Goal: Entertainment & Leisure: Consume media (video, audio)

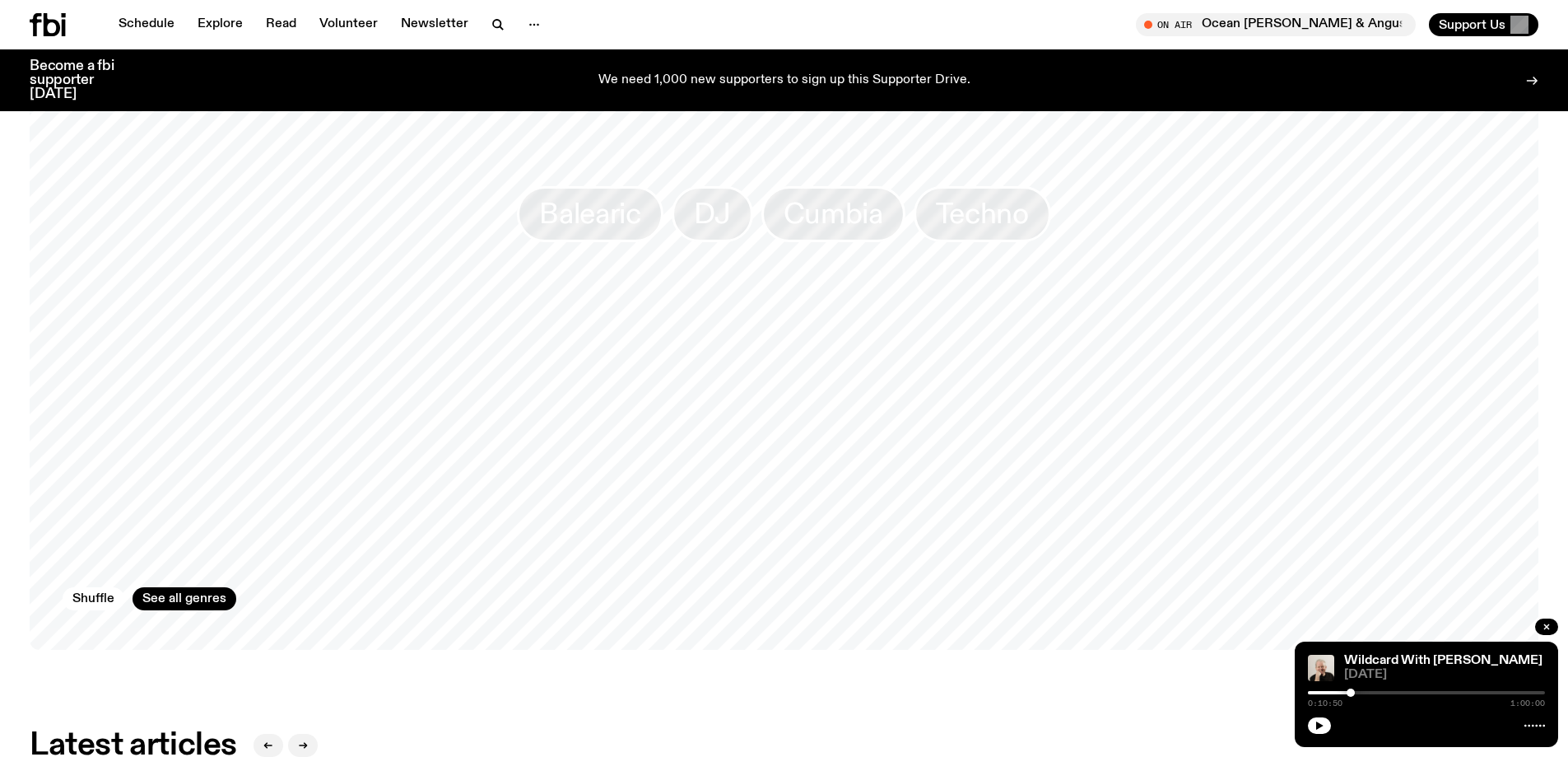
scroll to position [1900, 0]
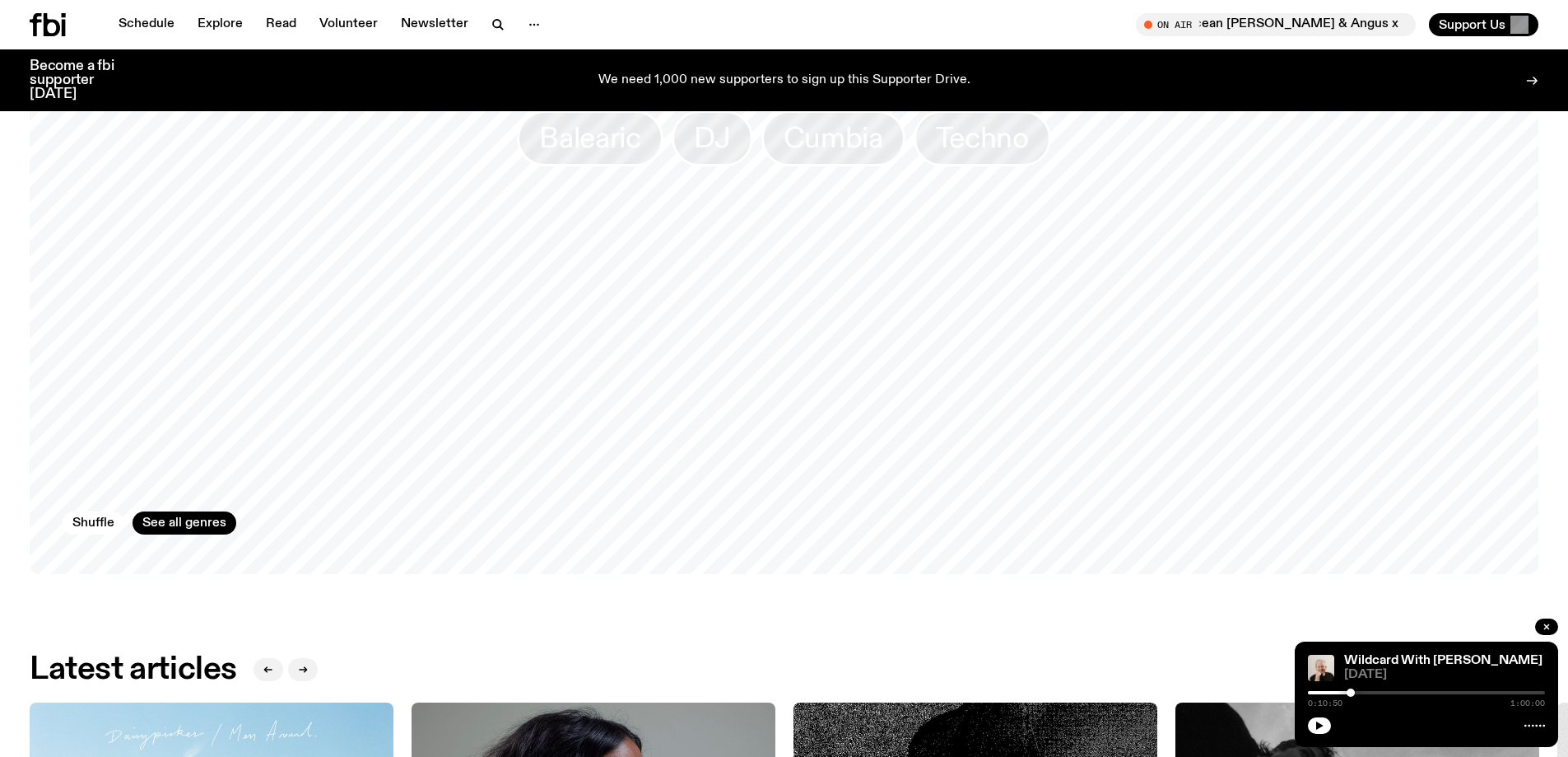
click at [1449, 673] on span "[DATE]" at bounding box center [1444, 674] width 201 height 12
click at [1318, 725] on icon "button" at bounding box center [1320, 725] width 8 height 9
click at [1371, 690] on div "0:11:00 1:00:00" at bounding box center [1426, 697] width 237 height 20
drag, startPoint x: 1350, startPoint y: 690, endPoint x: 1365, endPoint y: 690, distance: 15.0
click at [1365, 690] on div at bounding box center [1364, 692] width 9 height 9
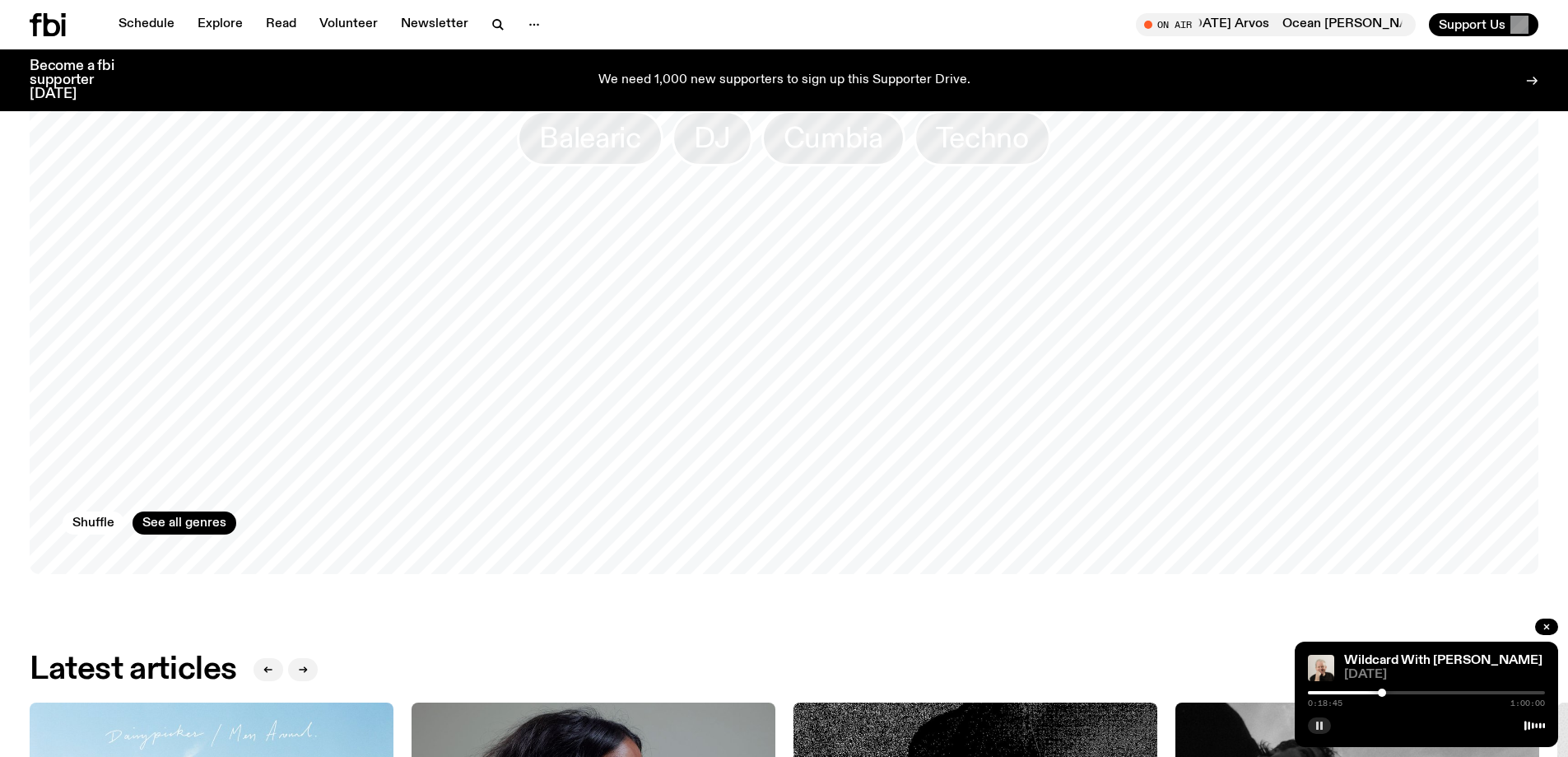
drag, startPoint x: 1365, startPoint y: 690, endPoint x: 1382, endPoint y: 690, distance: 17.0
click at [1382, 690] on div at bounding box center [1382, 692] width 9 height 9
drag, startPoint x: 1382, startPoint y: 690, endPoint x: 1403, endPoint y: 690, distance: 21.0
click at [1403, 690] on div at bounding box center [1403, 692] width 9 height 9
drag, startPoint x: 1403, startPoint y: 690, endPoint x: 1418, endPoint y: 686, distance: 15.5
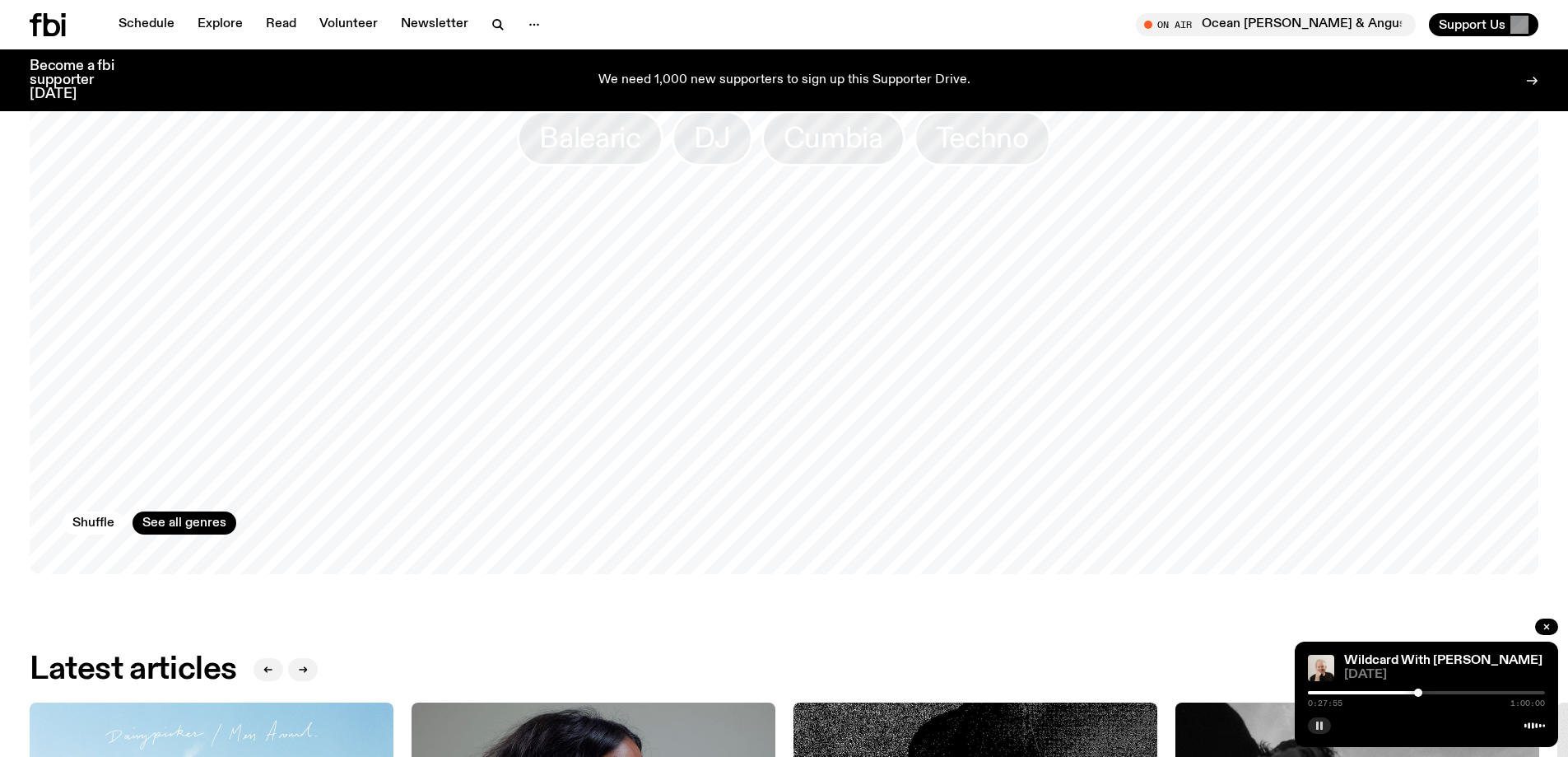
click at [1418, 686] on div "Wildcard With [PERSON_NAME] [DATE] 0:27:55 1:00:00" at bounding box center [1426, 694] width 263 height 106
click at [1547, 624] on icon "button" at bounding box center [1546, 626] width 10 height 10
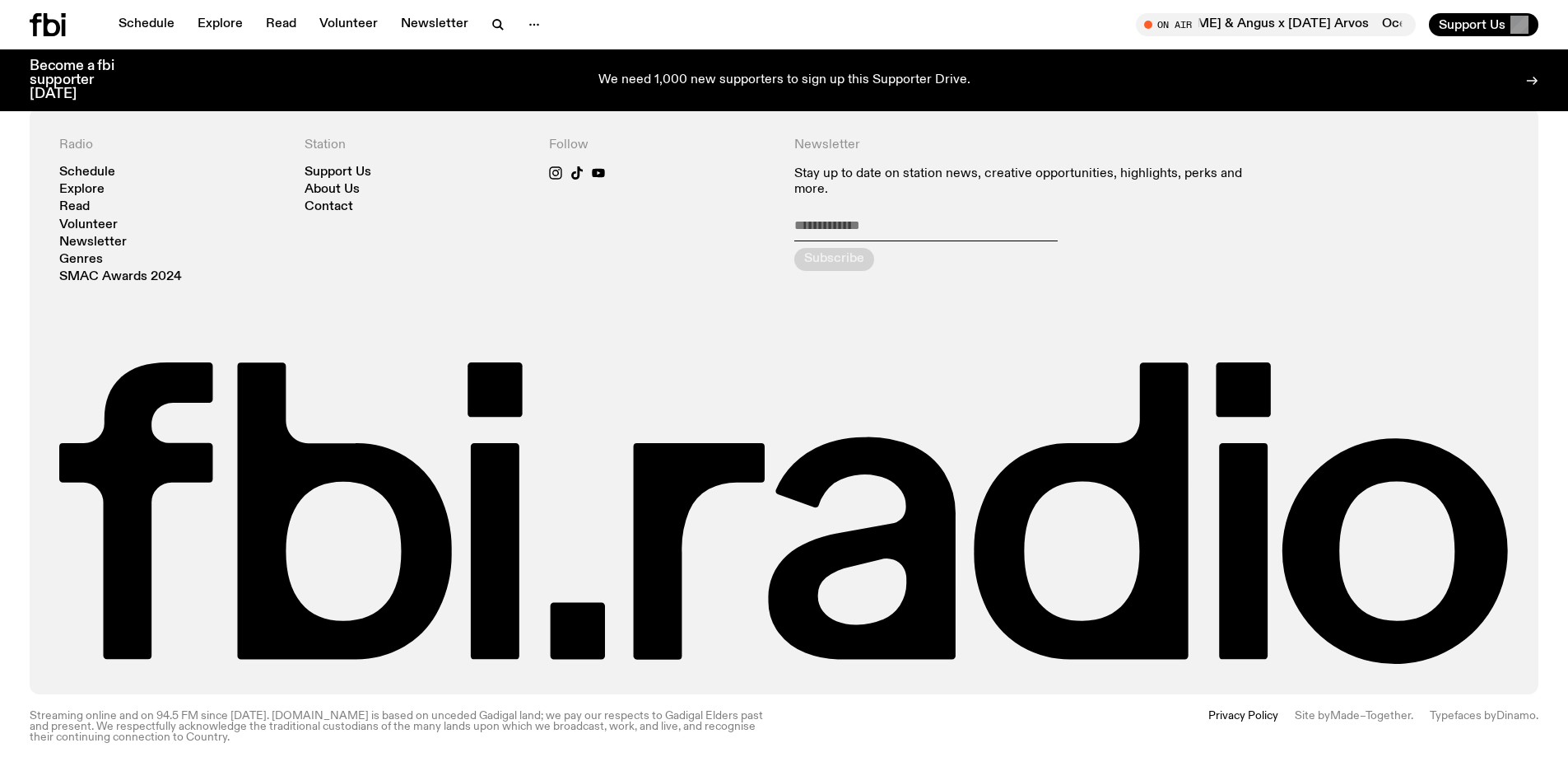
scroll to position [0, 0]
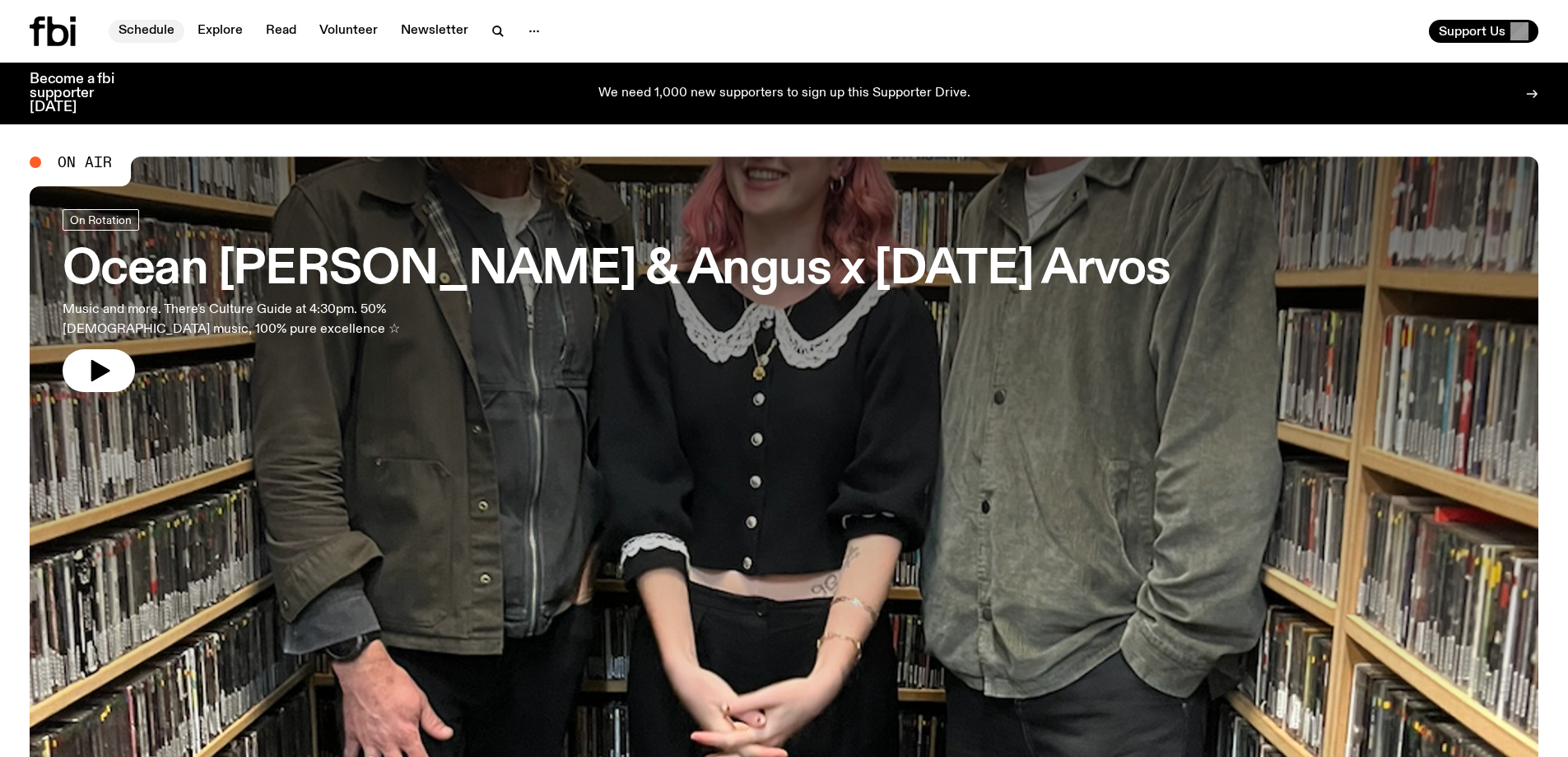
click at [161, 26] on link "Schedule" at bounding box center [146, 31] width 75 height 23
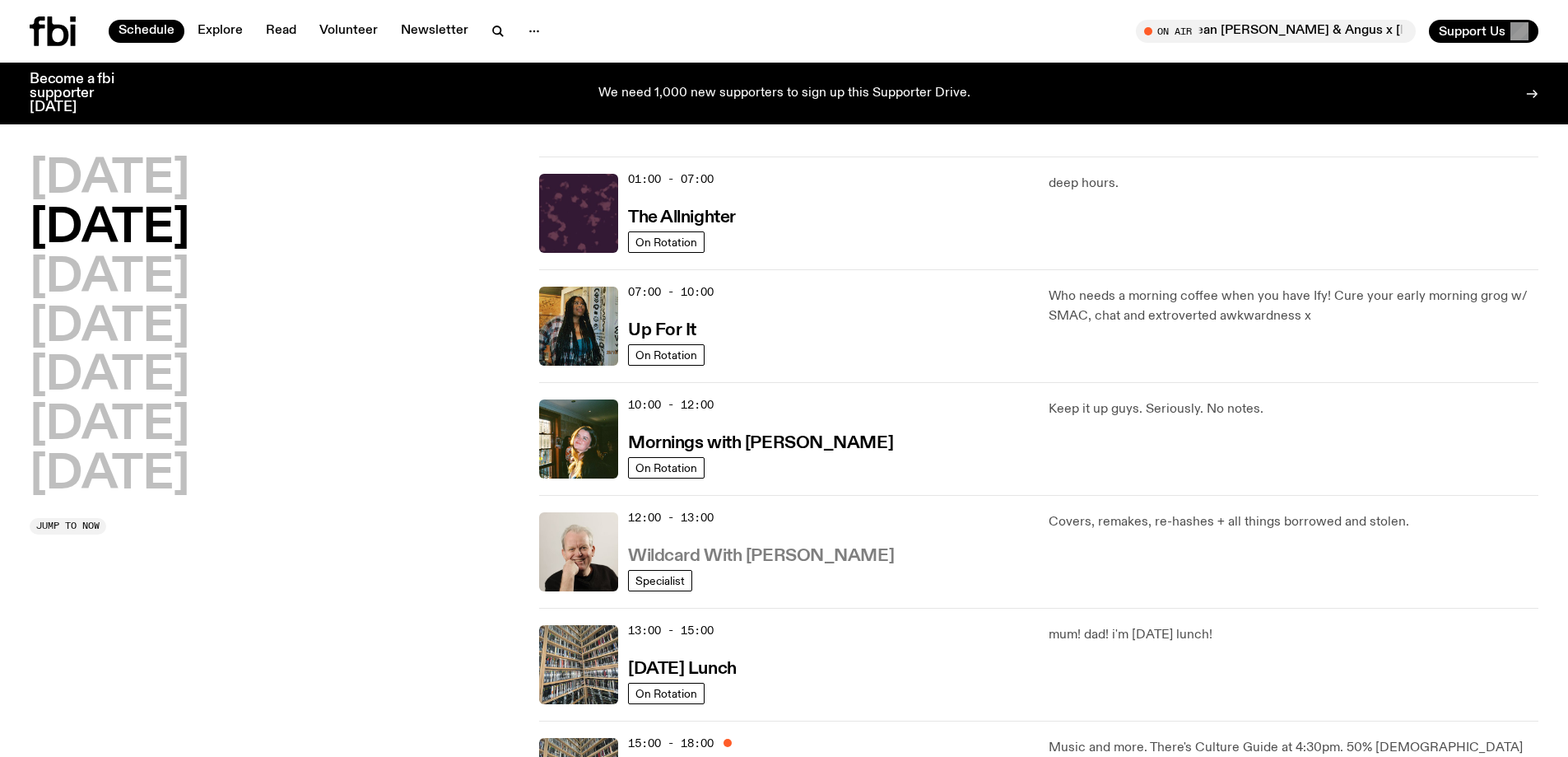
click at [718, 554] on h3 "Wildcard With [PERSON_NAME]" at bounding box center [761, 556] width 266 height 17
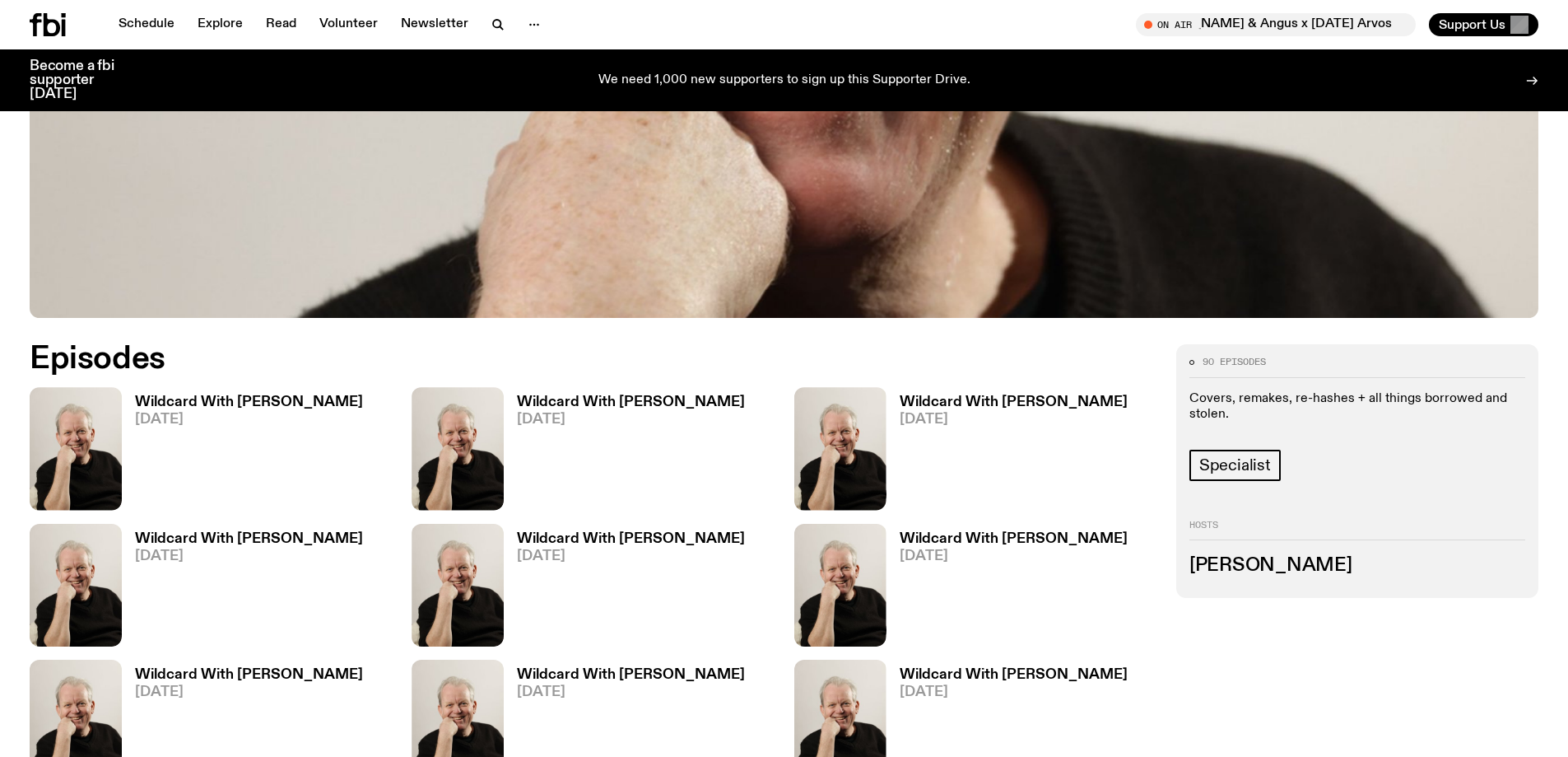
scroll to position [886, 0]
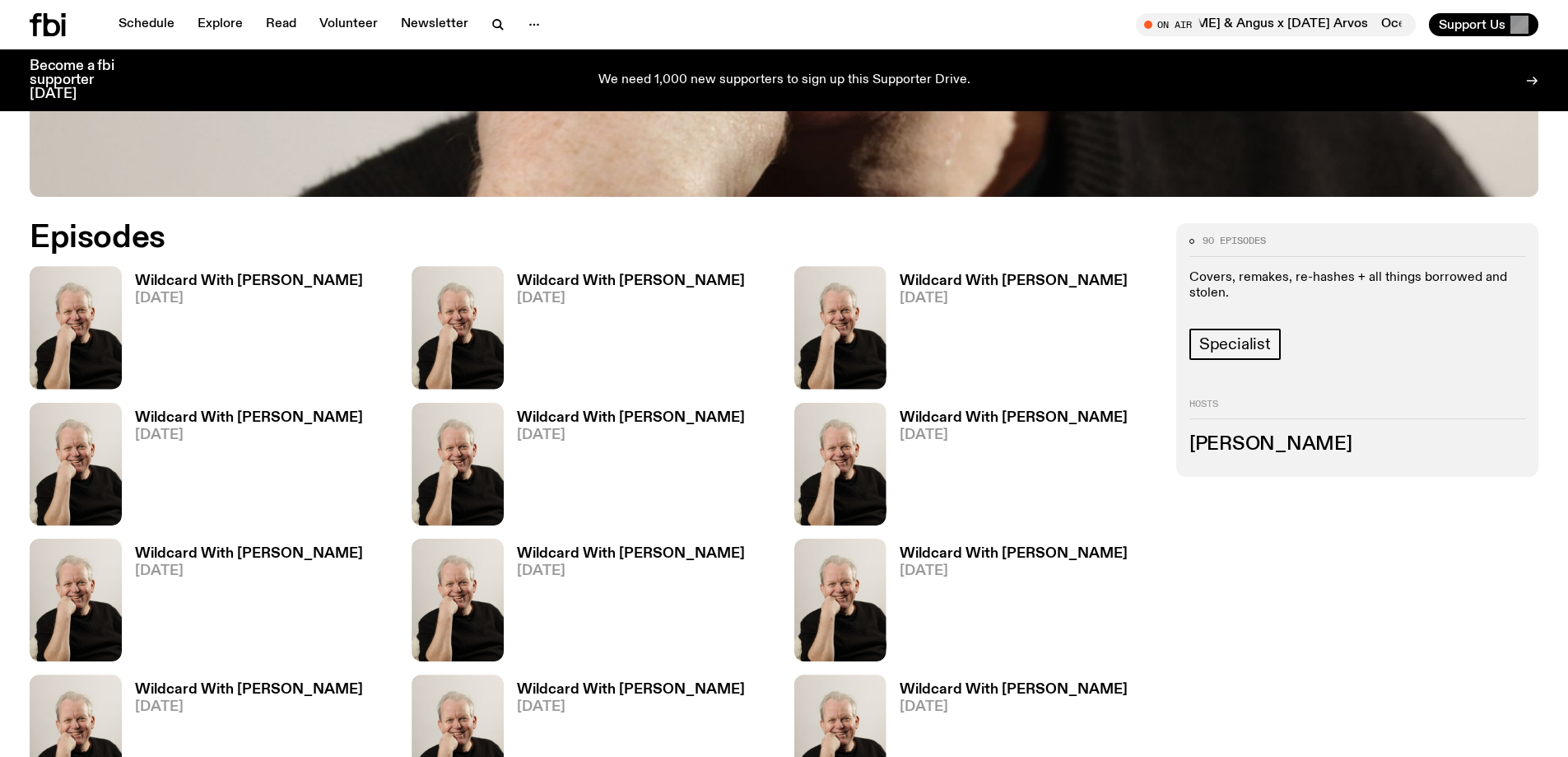
click at [191, 277] on h3 "Wildcard With [PERSON_NAME]" at bounding box center [249, 281] width 228 height 14
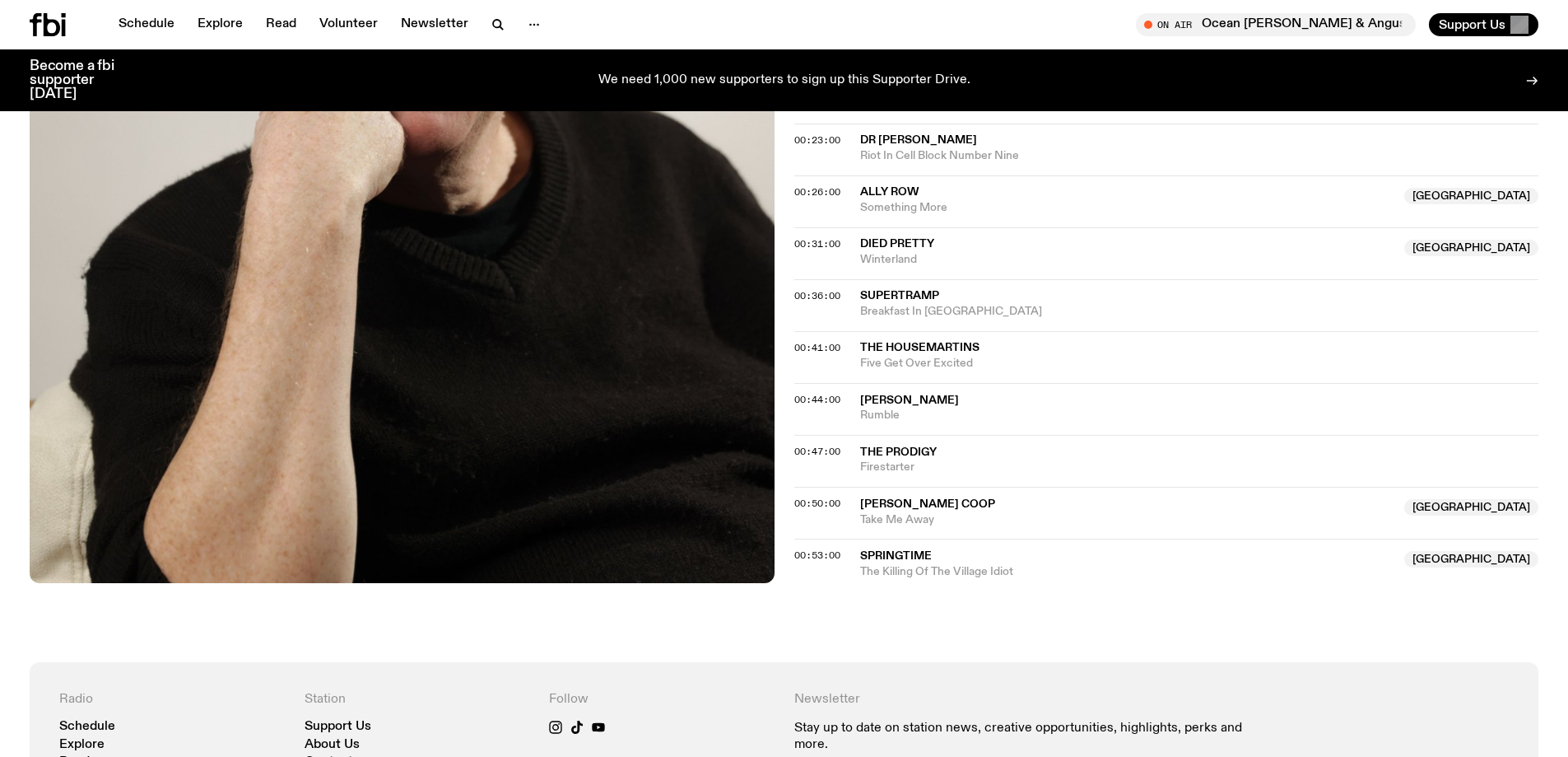
scroll to position [583, 0]
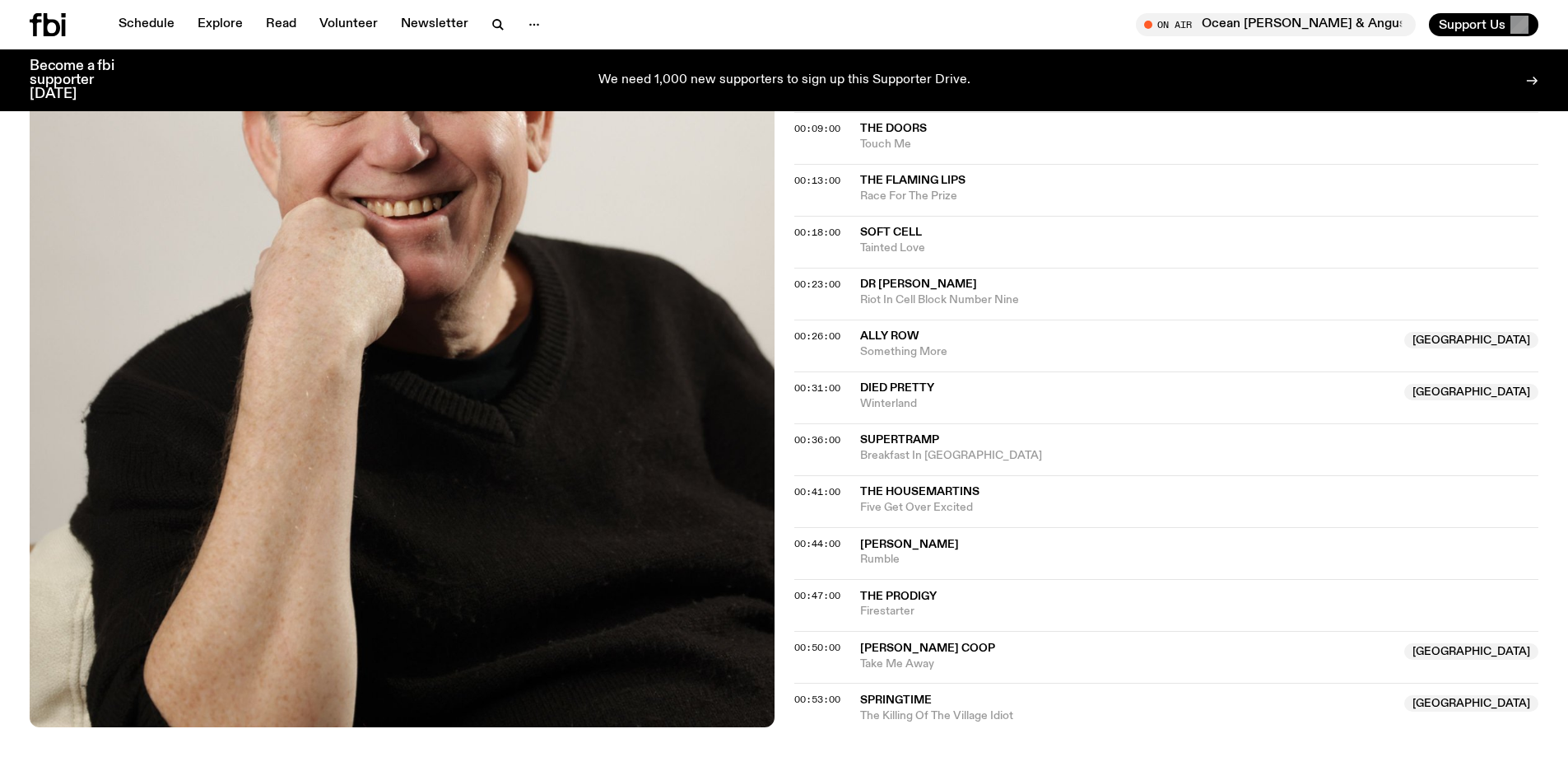
click at [908, 343] on span "Ally Row" at bounding box center [1127, 337] width 535 height 15
click at [1115, 338] on span "Ally Row" at bounding box center [1127, 337] width 535 height 15
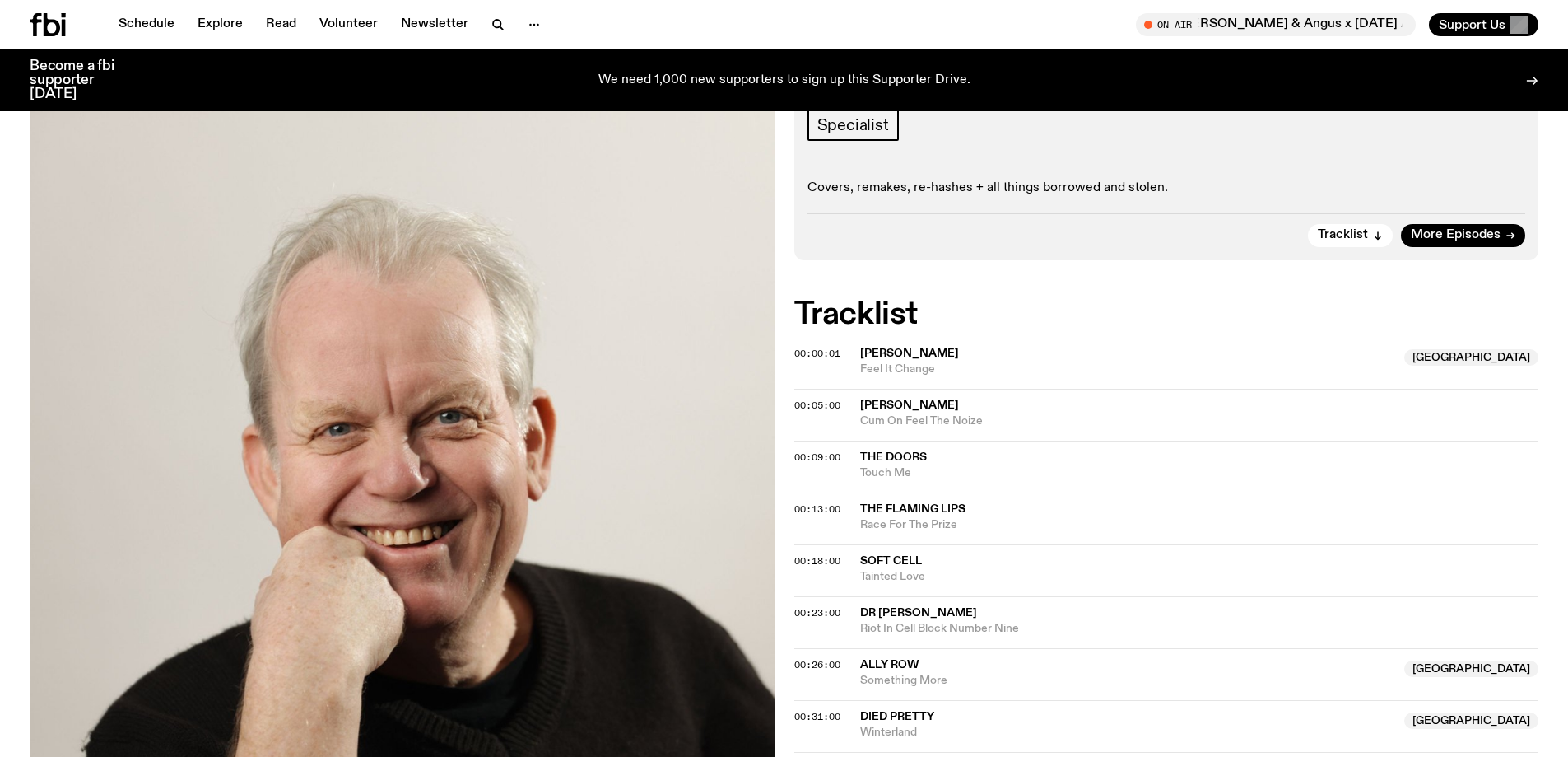
scroll to position [0, 0]
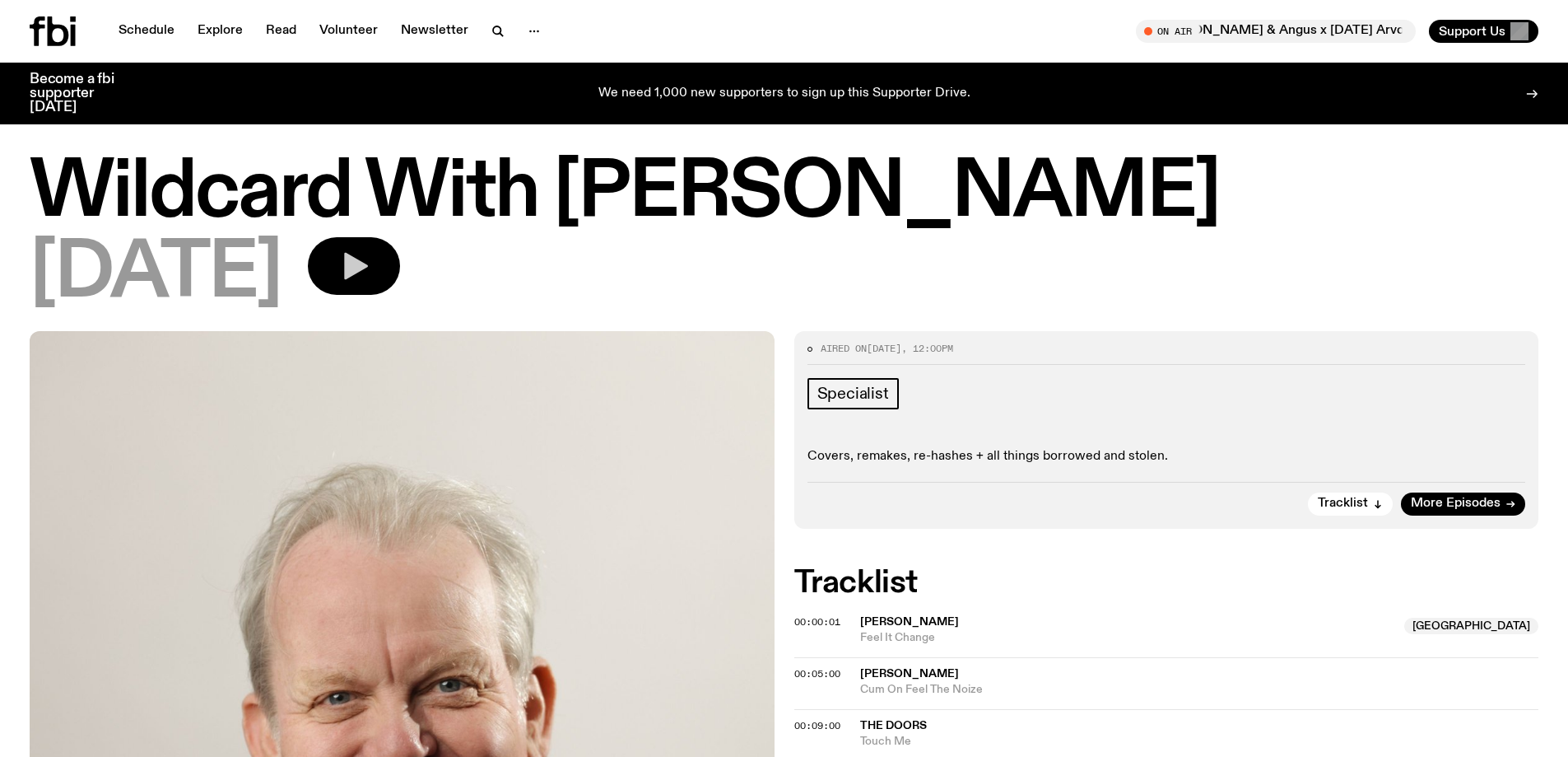
click at [368, 262] on icon "button" at bounding box center [356, 266] width 24 height 27
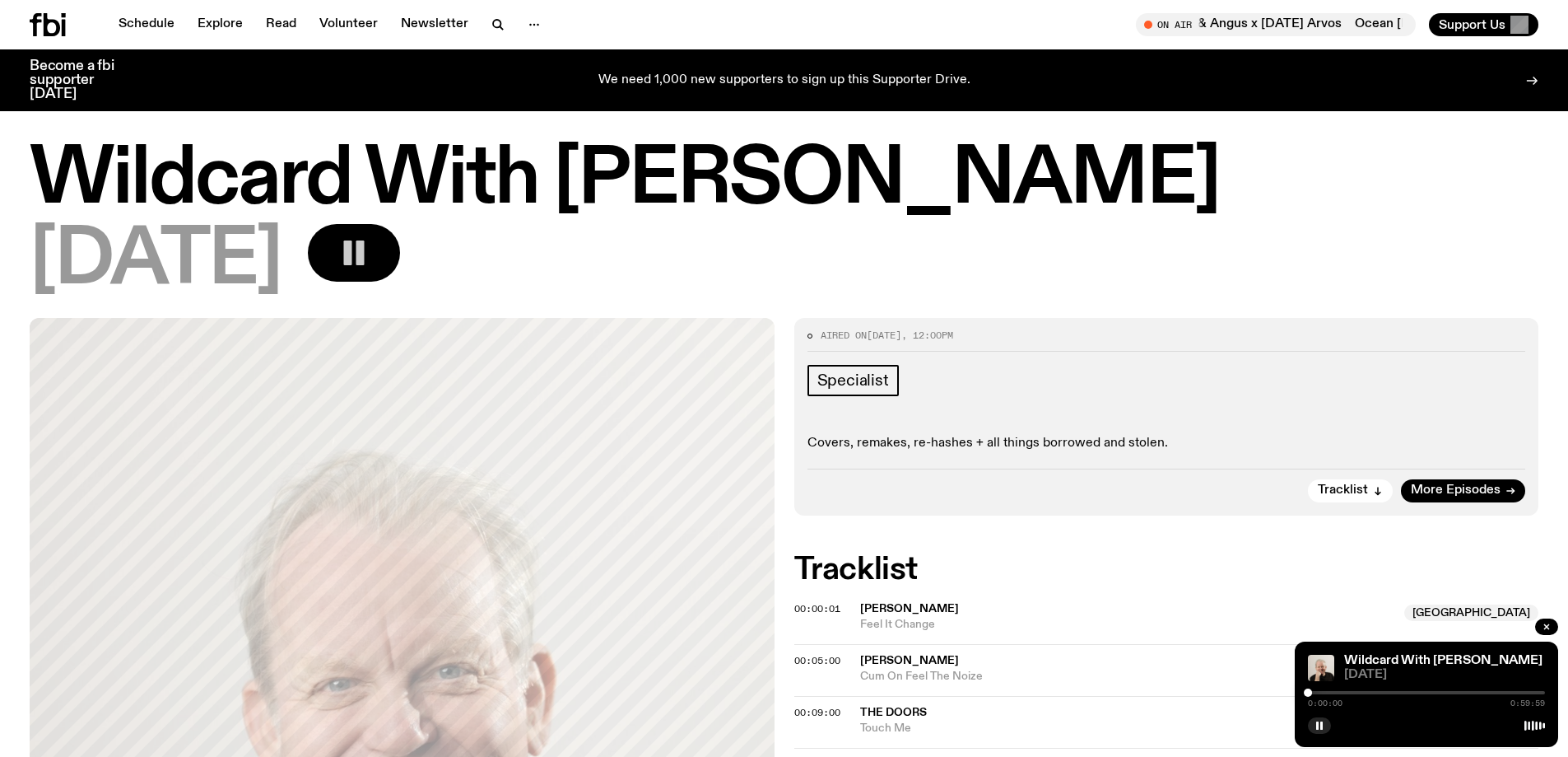
scroll to position [444, 0]
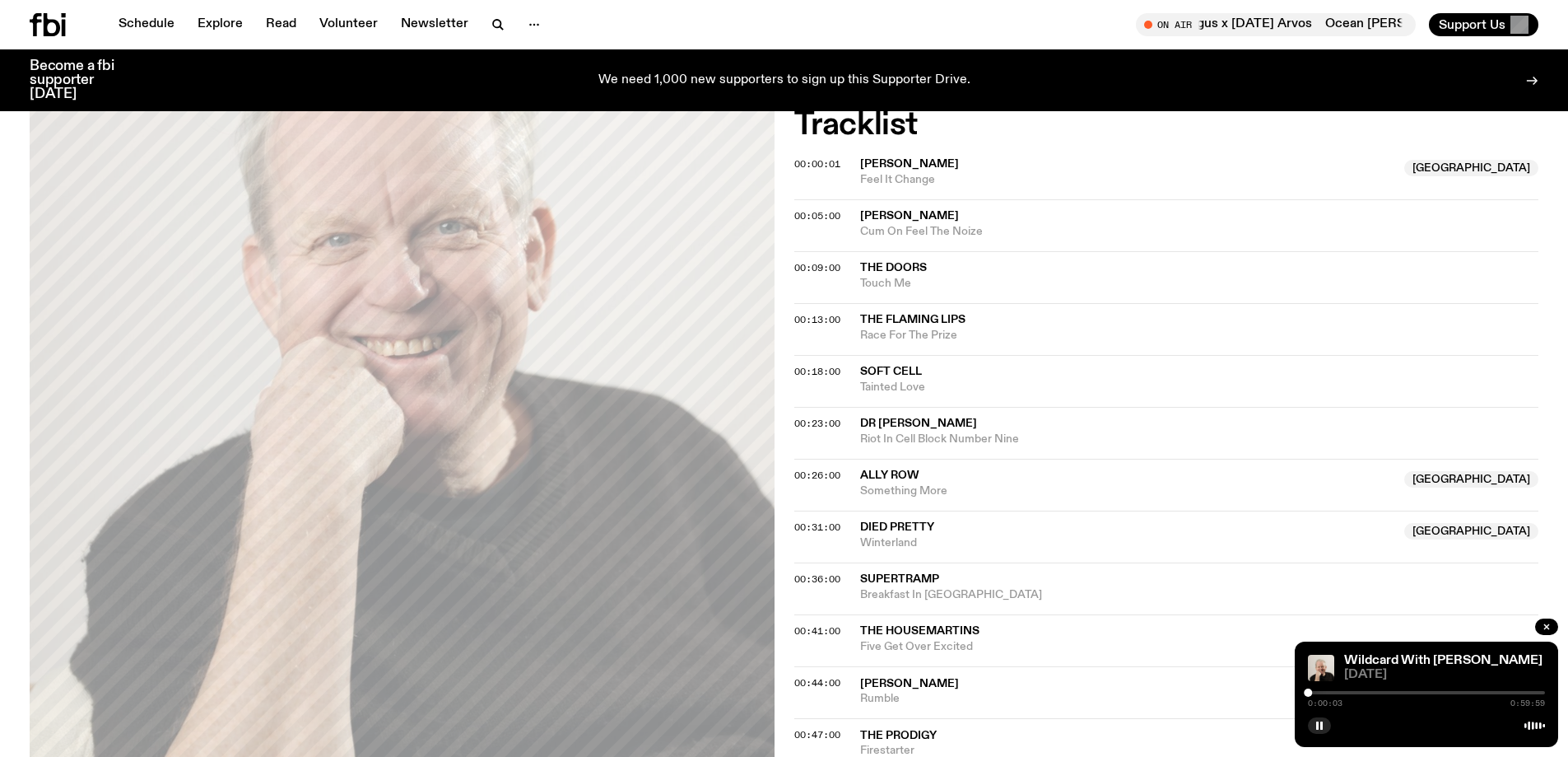
click at [1375, 690] on div at bounding box center [1426, 691] width 237 height 3
click at [1397, 690] on div "0:17:05 0:59:59" at bounding box center [1426, 697] width 237 height 20
click at [1394, 691] on div at bounding box center [1426, 691] width 237 height 3
click at [1403, 690] on div at bounding box center [1426, 691] width 237 height 3
click at [1409, 689] on div "0:24:12 0:59:59" at bounding box center [1426, 697] width 237 height 20
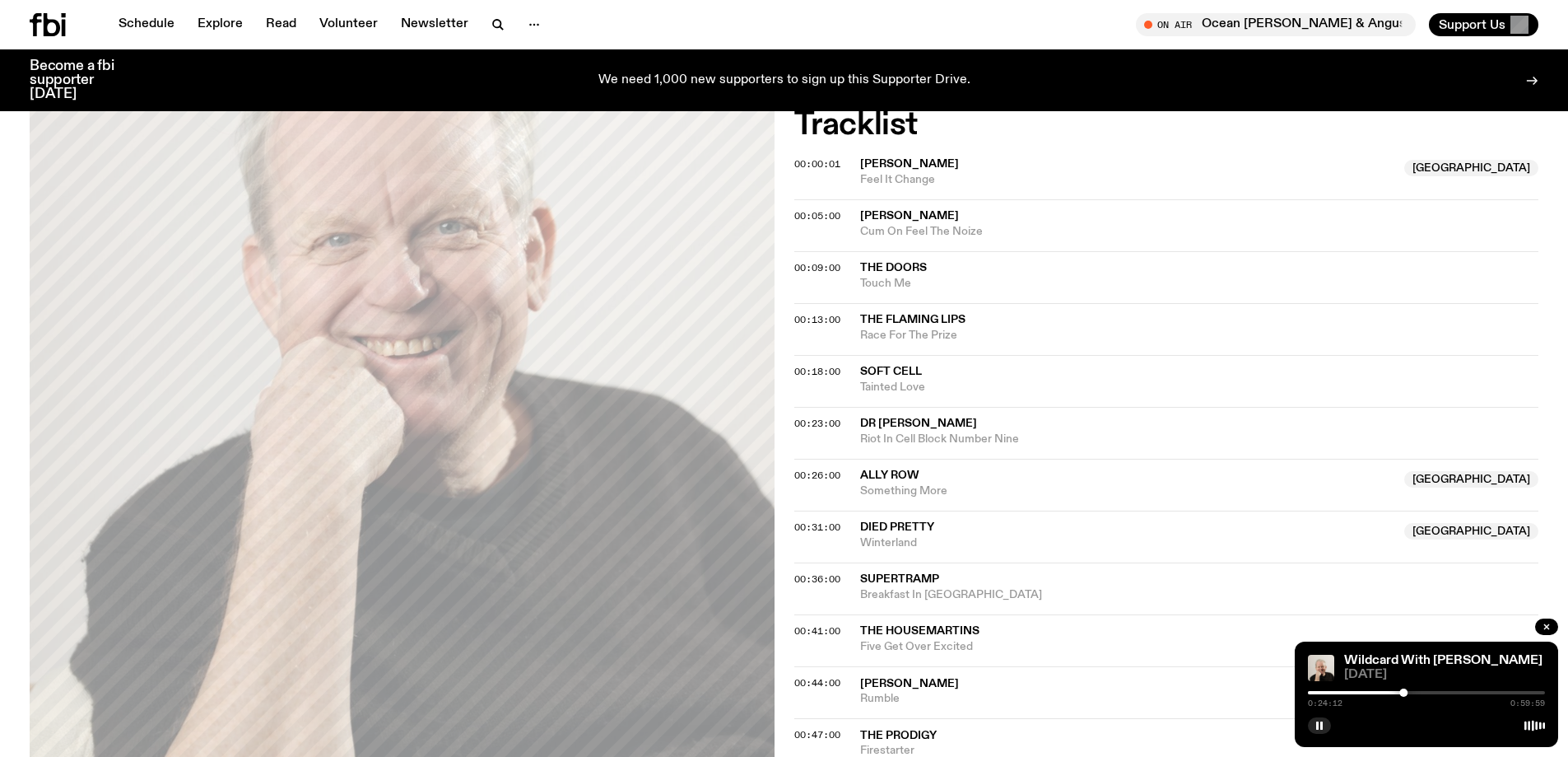
click at [1408, 690] on div at bounding box center [1426, 691] width 237 height 3
click at [1401, 692] on div at bounding box center [1290, 691] width 237 height 3
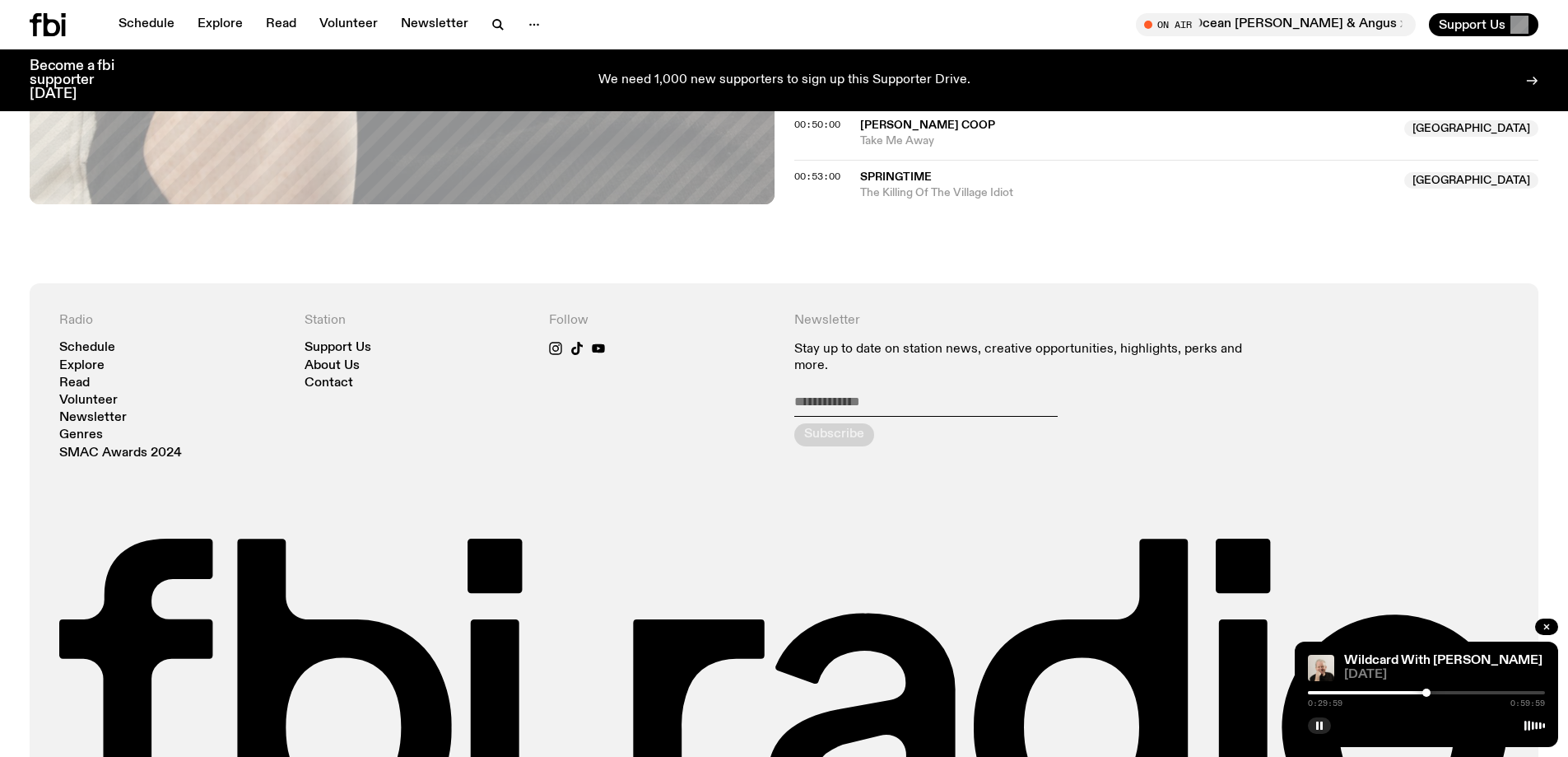
click at [1426, 690] on div at bounding box center [1426, 692] width 9 height 9
click at [1432, 691] on div at bounding box center [1426, 691] width 237 height 3
click at [1436, 690] on div at bounding box center [1426, 691] width 237 height 3
click at [1439, 690] on div at bounding box center [1439, 692] width 9 height 9
click at [1444, 690] on div "0:33:20 0:59:59" at bounding box center [1426, 697] width 237 height 20
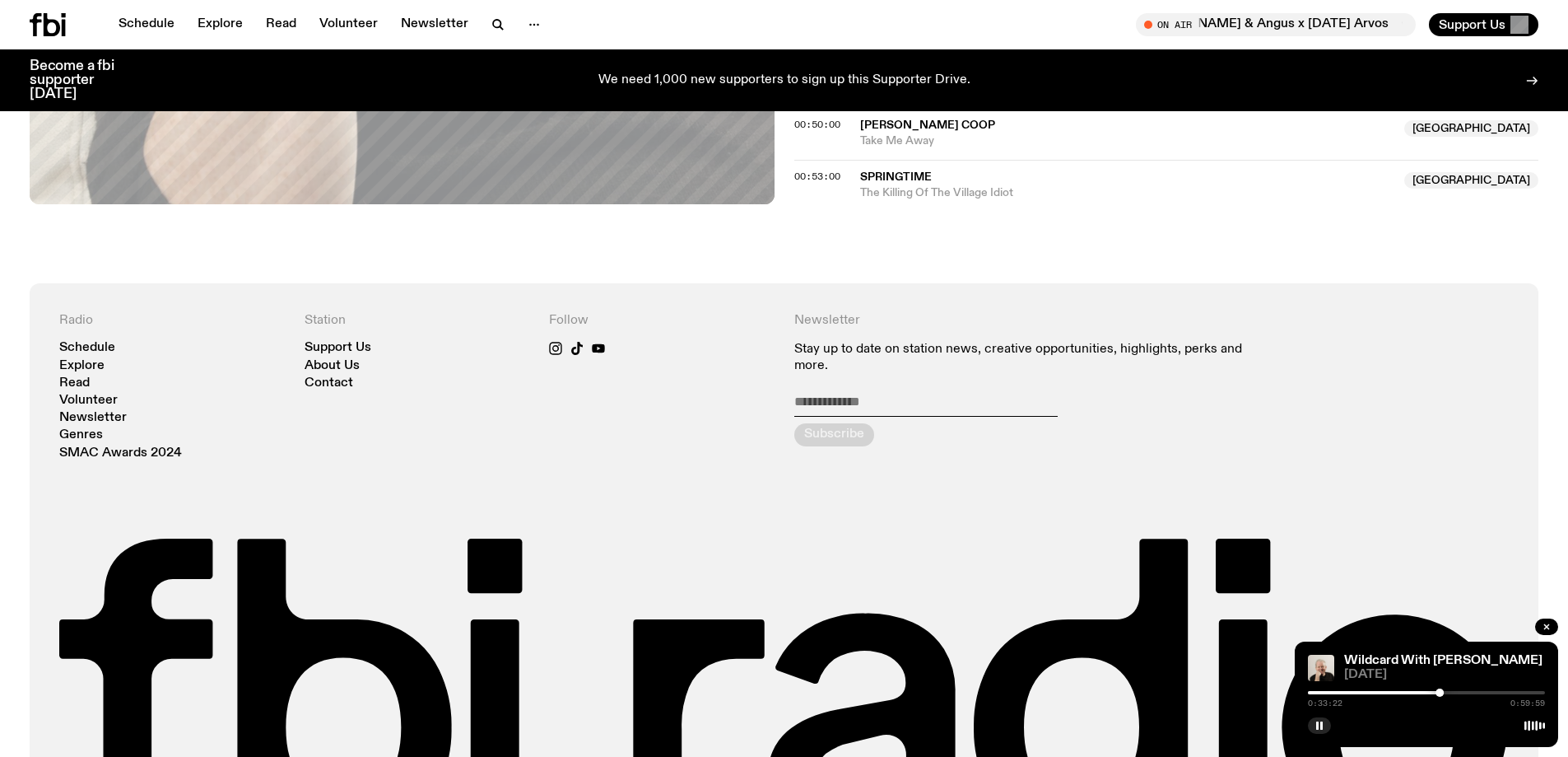
click at [1445, 690] on div "0:33:22 0:59:59" at bounding box center [1426, 697] width 237 height 20
click at [1444, 691] on div at bounding box center [1426, 691] width 237 height 3
click at [1439, 691] on div at bounding box center [1326, 691] width 237 height 3
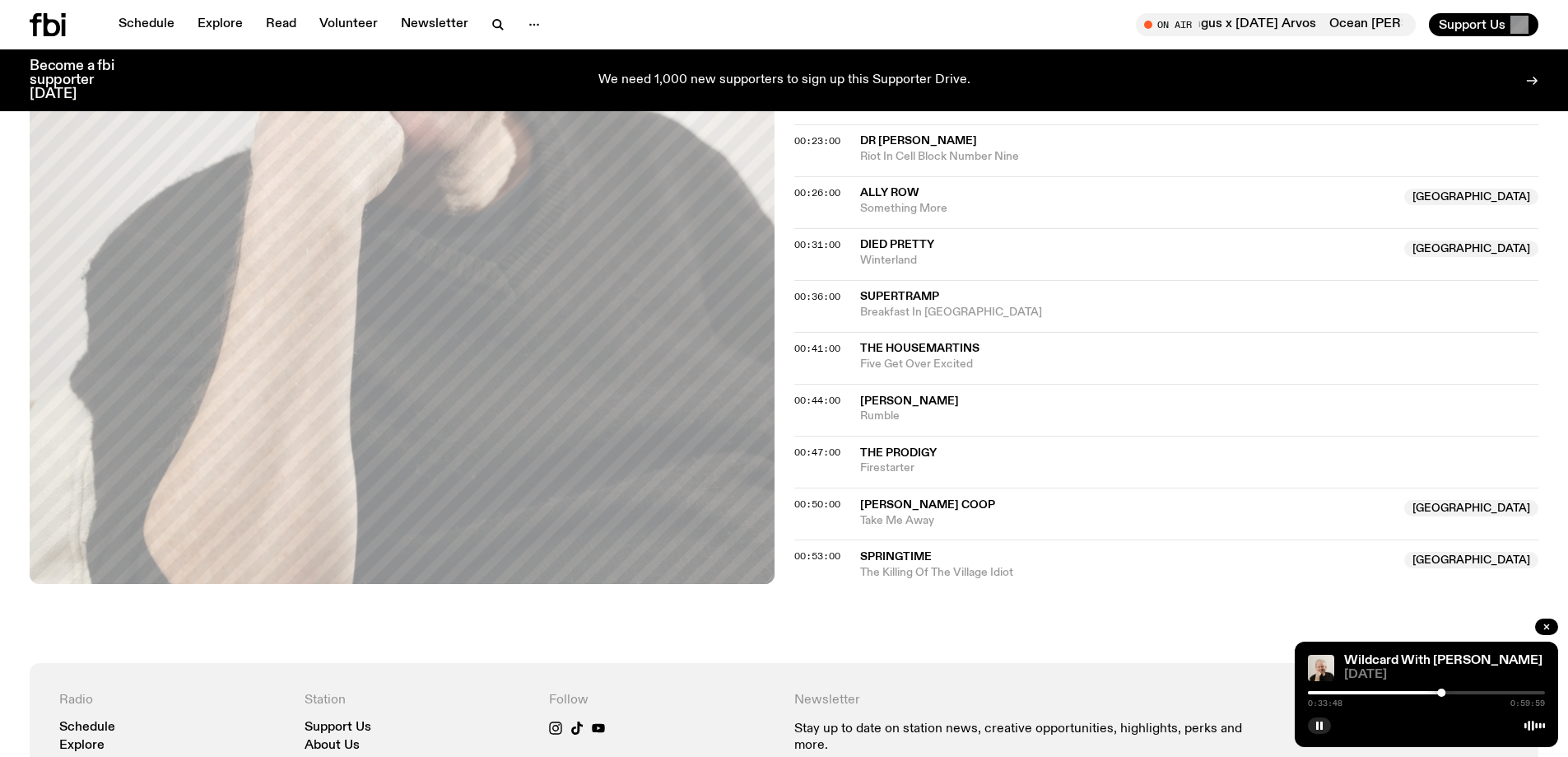
scroll to position [721, 0]
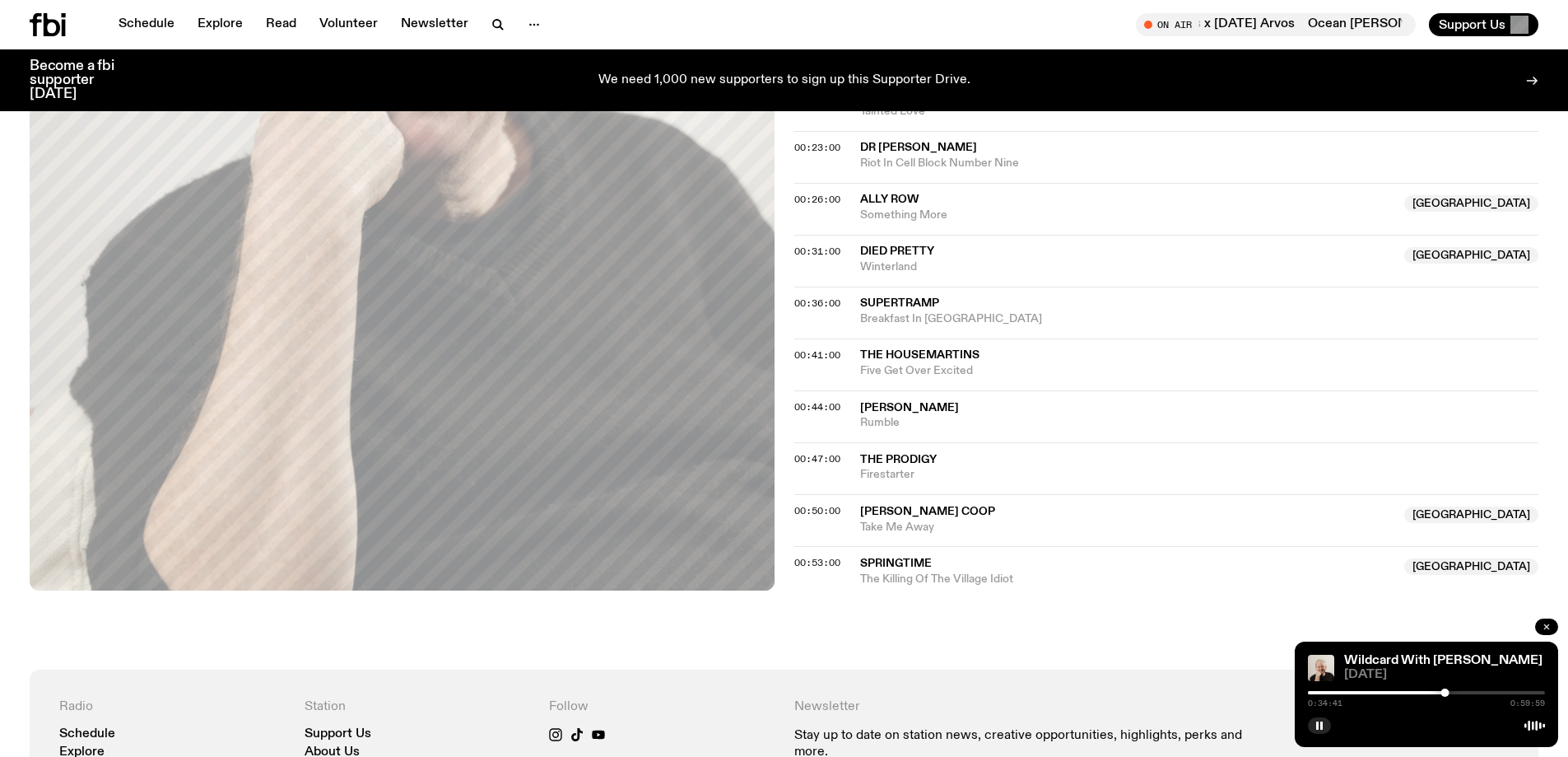
click at [1549, 626] on icon "button" at bounding box center [1546, 626] width 10 height 10
